Goal: Transaction & Acquisition: Purchase product/service

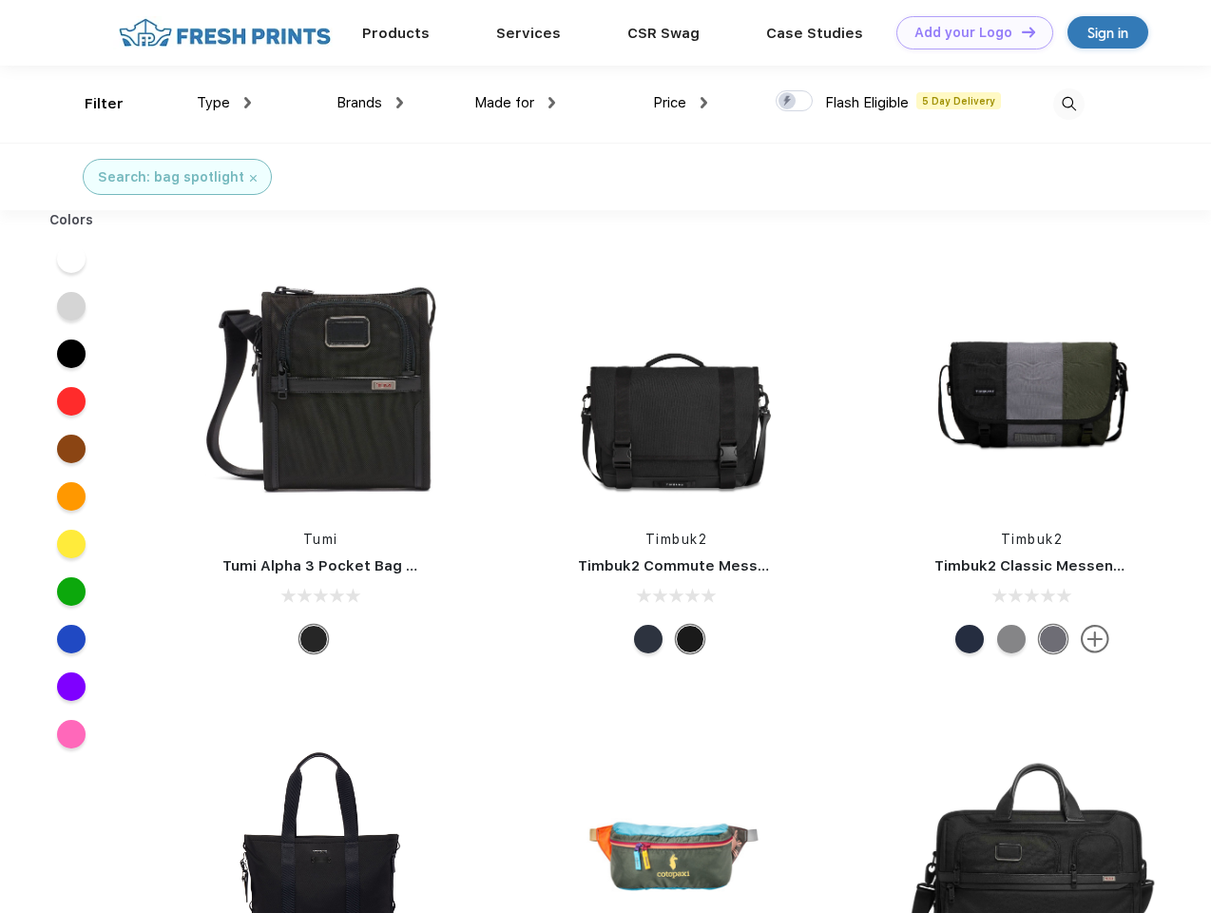
scroll to position [1, 0]
click at [968, 32] on link "Add your Logo Design Tool" at bounding box center [975, 32] width 157 height 33
click at [0, 0] on div "Design Tool" at bounding box center [0, 0] width 0 height 0
click at [1020, 31] on link "Add your Logo Design Tool" at bounding box center [975, 32] width 157 height 33
click at [91, 104] on div "Filter" at bounding box center [104, 104] width 39 height 22
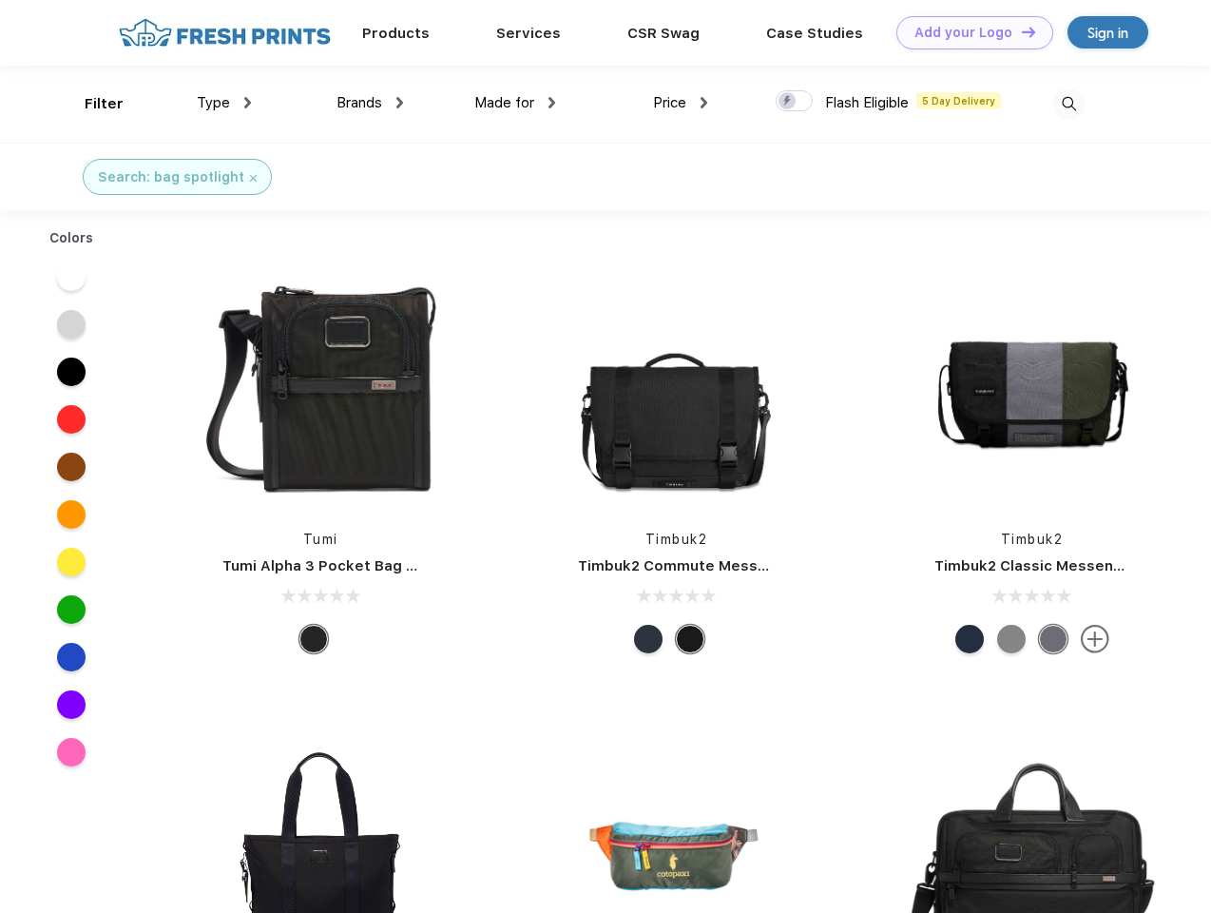
click at [224, 103] on span "Type" at bounding box center [213, 102] width 33 height 17
click at [370, 103] on span "Brands" at bounding box center [360, 102] width 46 height 17
click at [515, 103] on span "Made for" at bounding box center [504, 102] width 60 height 17
click at [681, 103] on span "Price" at bounding box center [669, 102] width 33 height 17
click at [795, 102] on div at bounding box center [794, 100] width 37 height 21
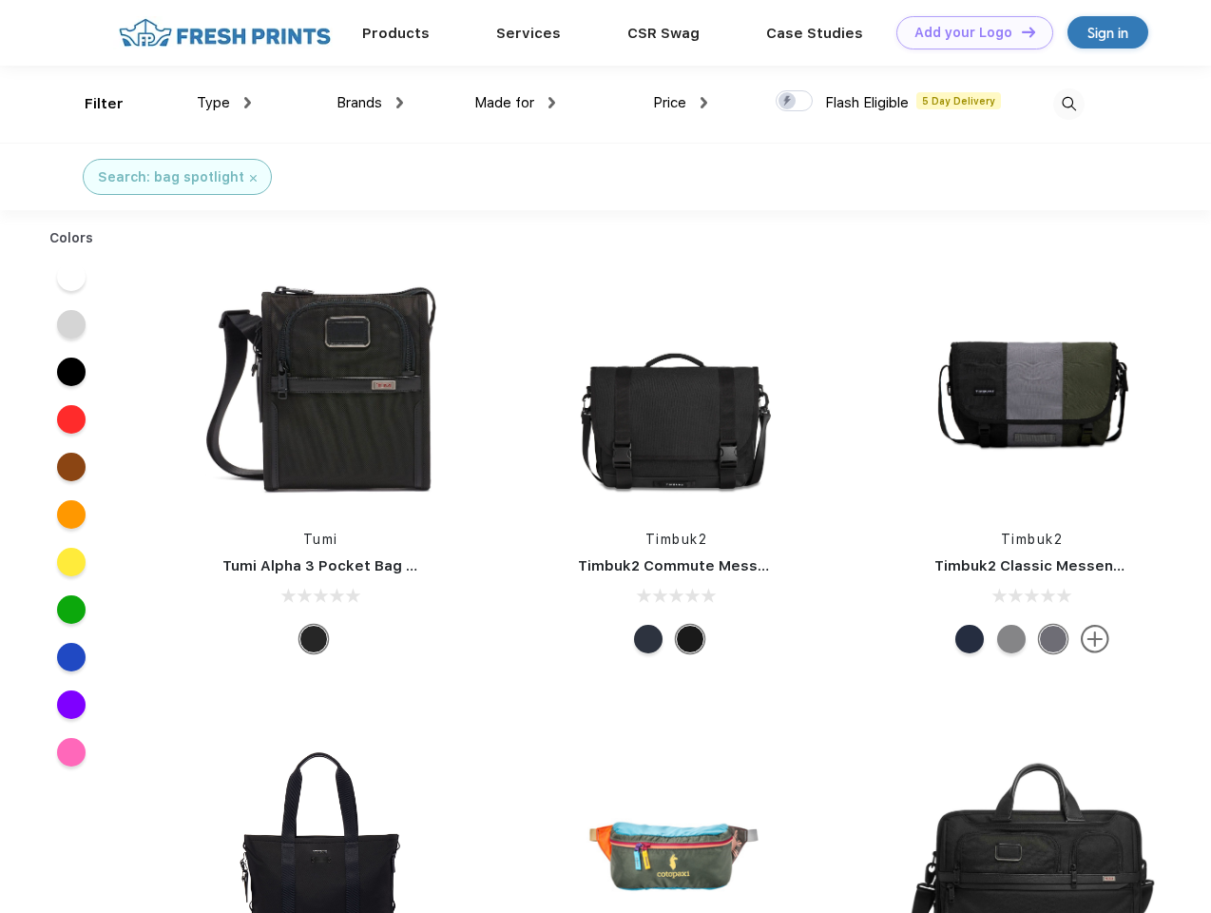
click at [788, 102] on input "checkbox" at bounding box center [782, 95] width 12 height 12
click at [1069, 104] on img at bounding box center [1068, 103] width 31 height 31
